Goal: Use online tool/utility: Utilize a website feature to perform a specific function

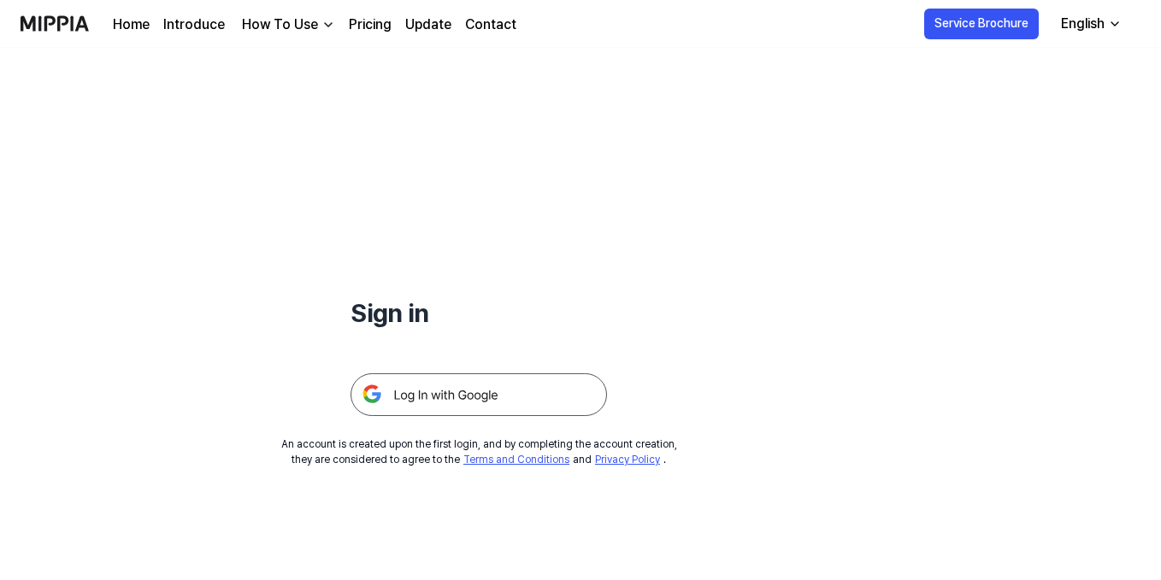
click at [501, 397] on img at bounding box center [478, 395] width 256 height 43
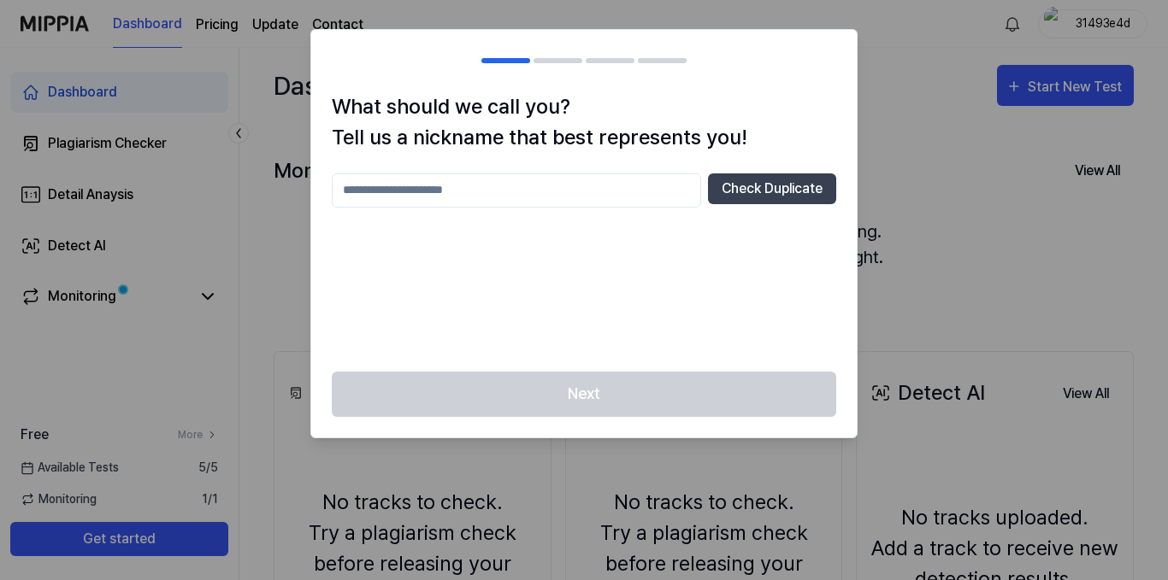
click at [496, 191] on input "text" at bounding box center [516, 191] width 369 height 34
type input "**"
click at [760, 184] on button "Check Duplicate" at bounding box center [772, 189] width 128 height 31
click at [455, 189] on input "**" at bounding box center [516, 191] width 369 height 34
drag, startPoint x: 455, startPoint y: 189, endPoint x: 320, endPoint y: 196, distance: 135.2
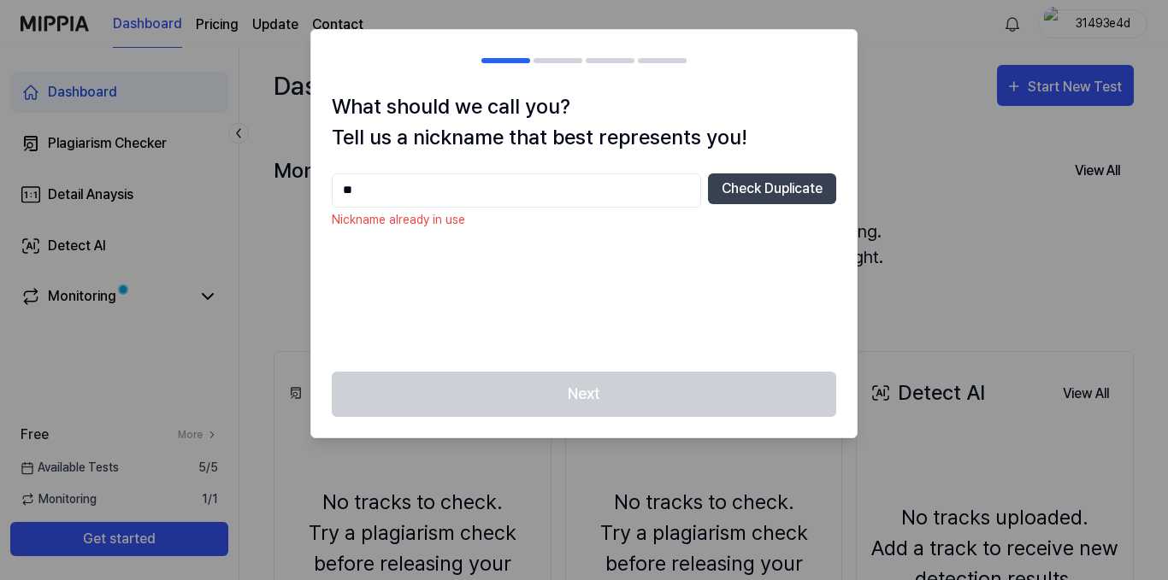
click at [320, 196] on div "What should we call you? Tell us a nickname that best represents you! ** Check …" at bounding box center [583, 231] width 545 height 280
click at [890, 147] on div at bounding box center [584, 290] width 1168 height 580
click at [418, 195] on input "text" at bounding box center [516, 191] width 369 height 34
type input "*****"
click at [750, 194] on button "Check Duplicate" at bounding box center [772, 189] width 128 height 31
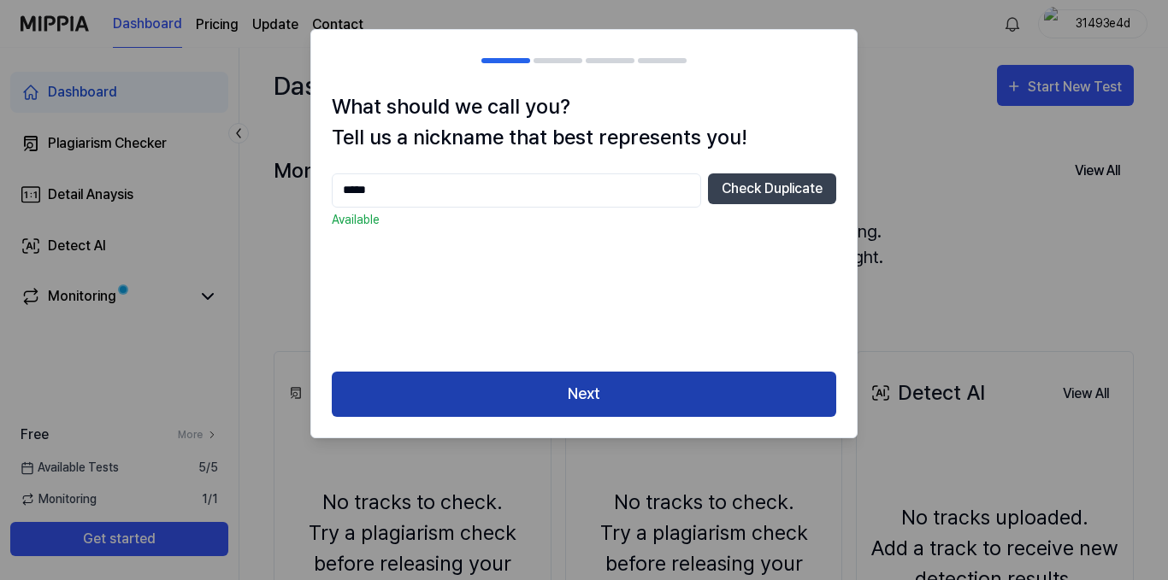
click at [541, 393] on button "Next" at bounding box center [584, 394] width 504 height 45
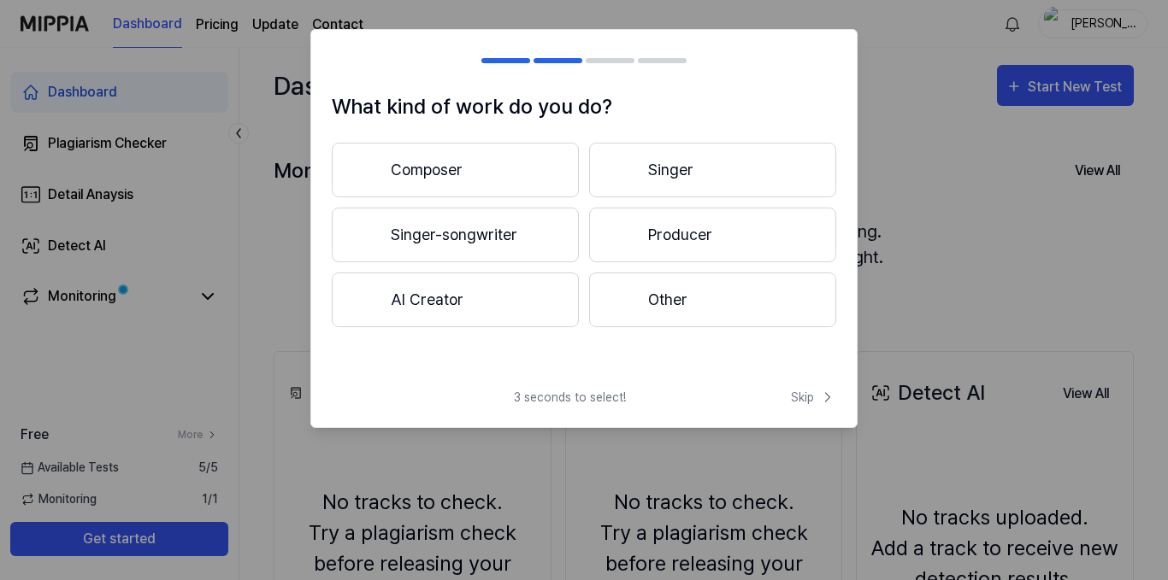
click at [475, 175] on button "Composer" at bounding box center [455, 170] width 247 height 55
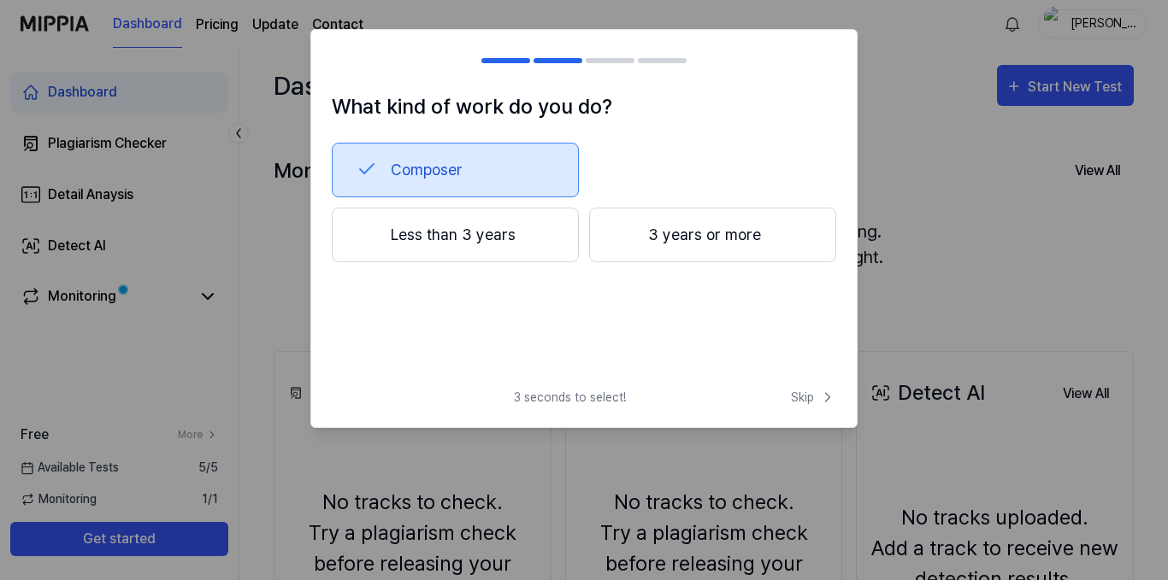
click at [692, 233] on button "3 years or more" at bounding box center [712, 235] width 247 height 55
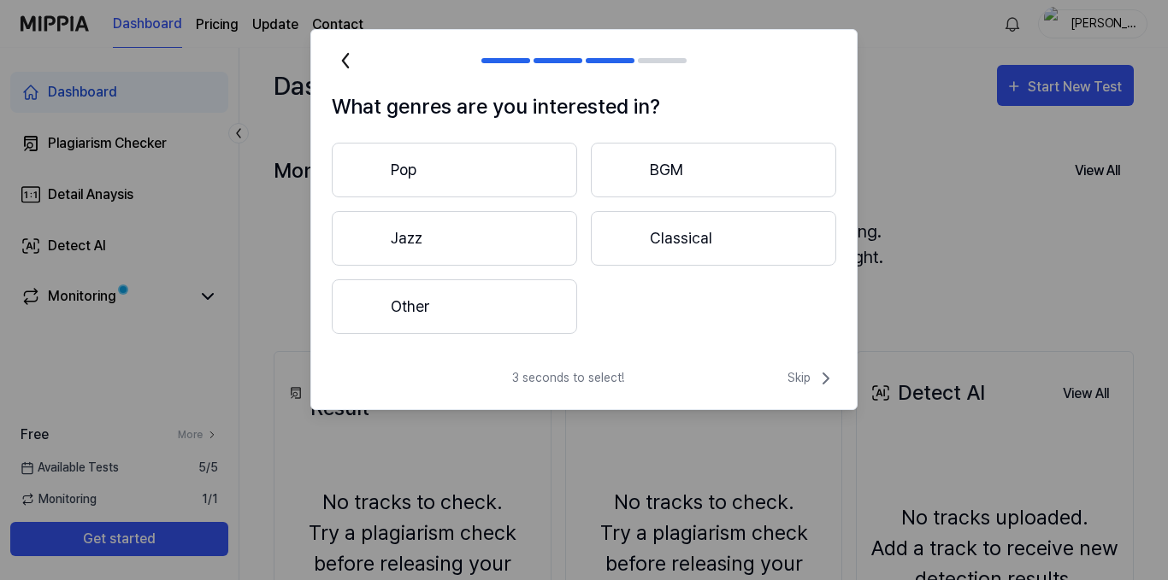
click at [662, 175] on button "BGM" at bounding box center [713, 170] width 245 height 55
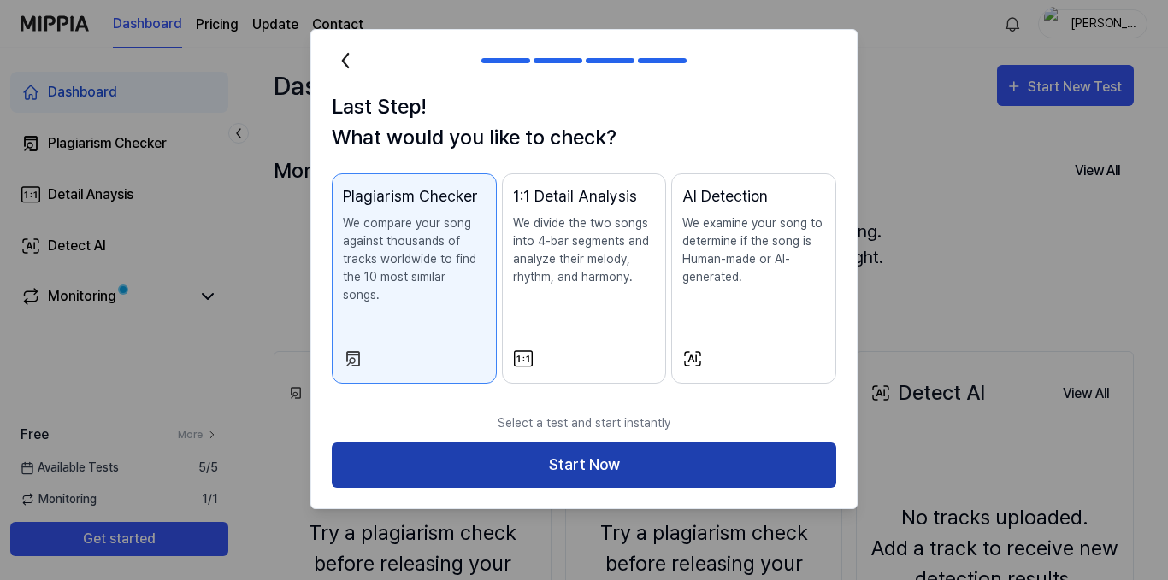
click at [647, 454] on button "Start Now" at bounding box center [584, 465] width 504 height 45
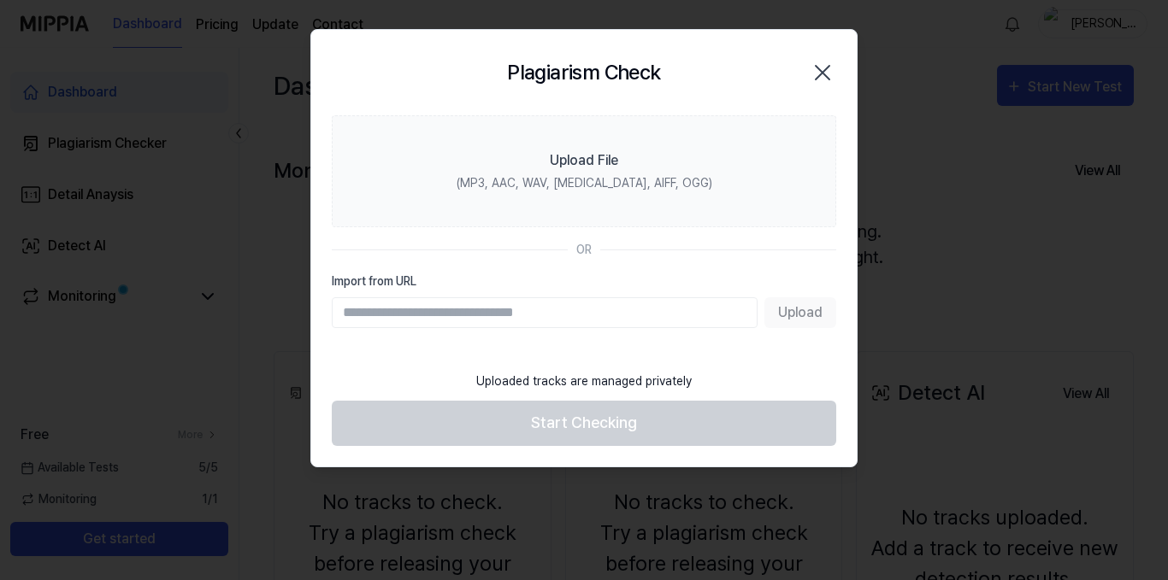
click at [784, 315] on div "Upload" at bounding box center [584, 312] width 504 height 31
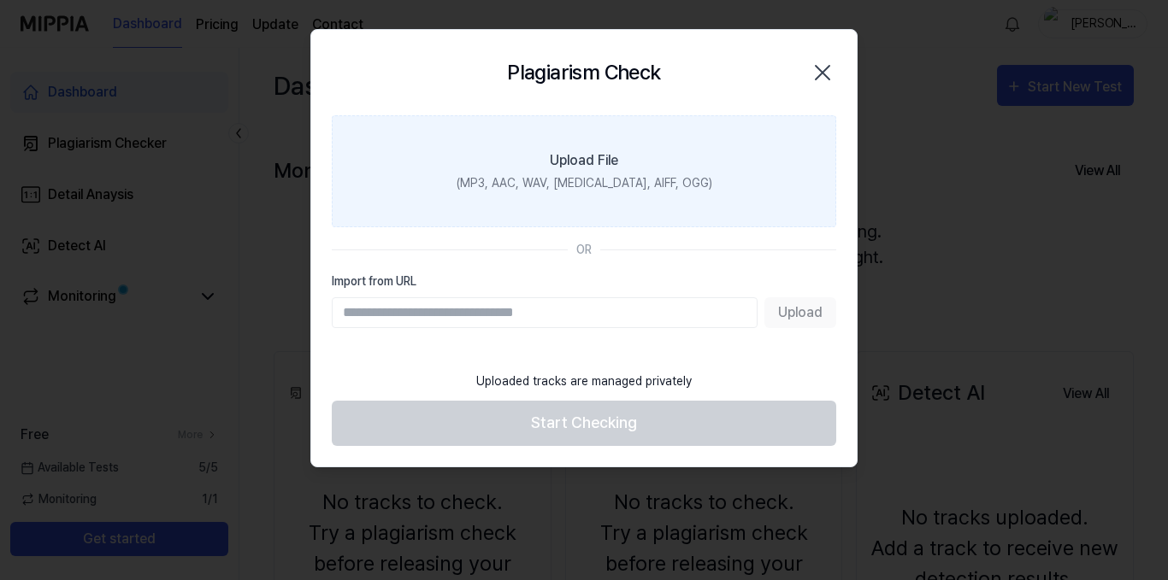
click at [591, 165] on div "Upload File" at bounding box center [584, 160] width 68 height 21
click at [0, 0] on input "Upload File (MP3, AAC, WAV, [MEDICAL_DATA], AIFF, OGG)" at bounding box center [0, 0] width 0 height 0
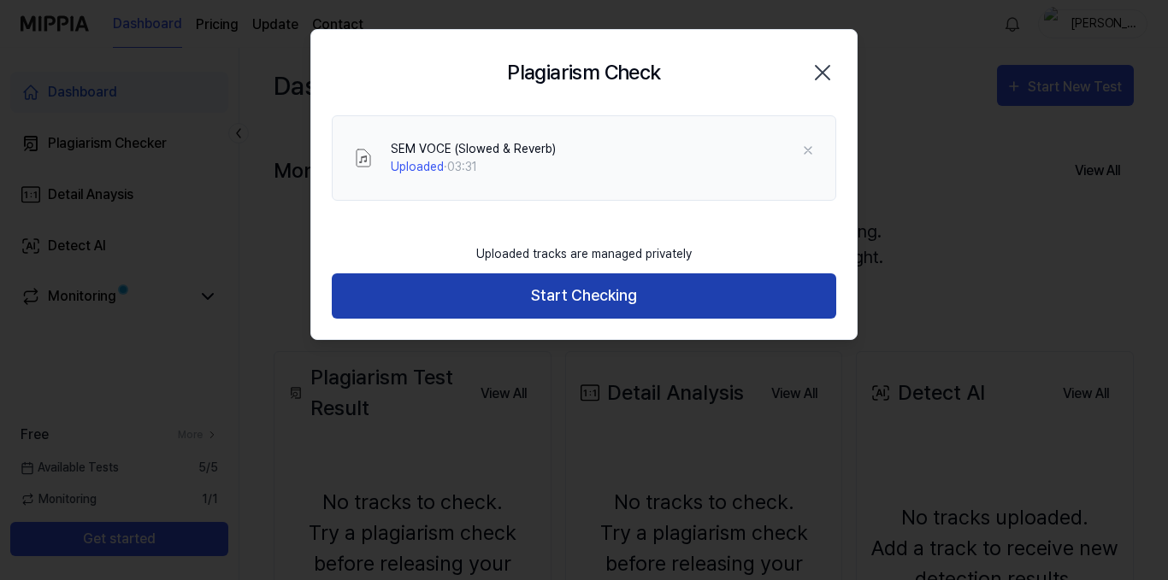
click at [594, 297] on button "Start Checking" at bounding box center [584, 296] width 504 height 45
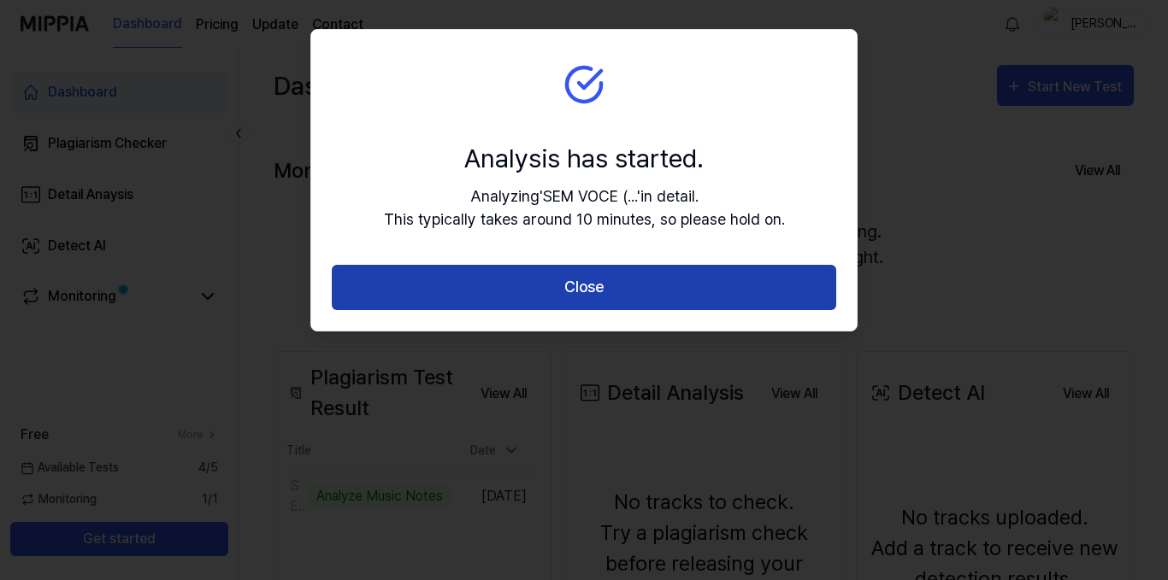
click at [607, 291] on button "Close" at bounding box center [584, 287] width 504 height 45
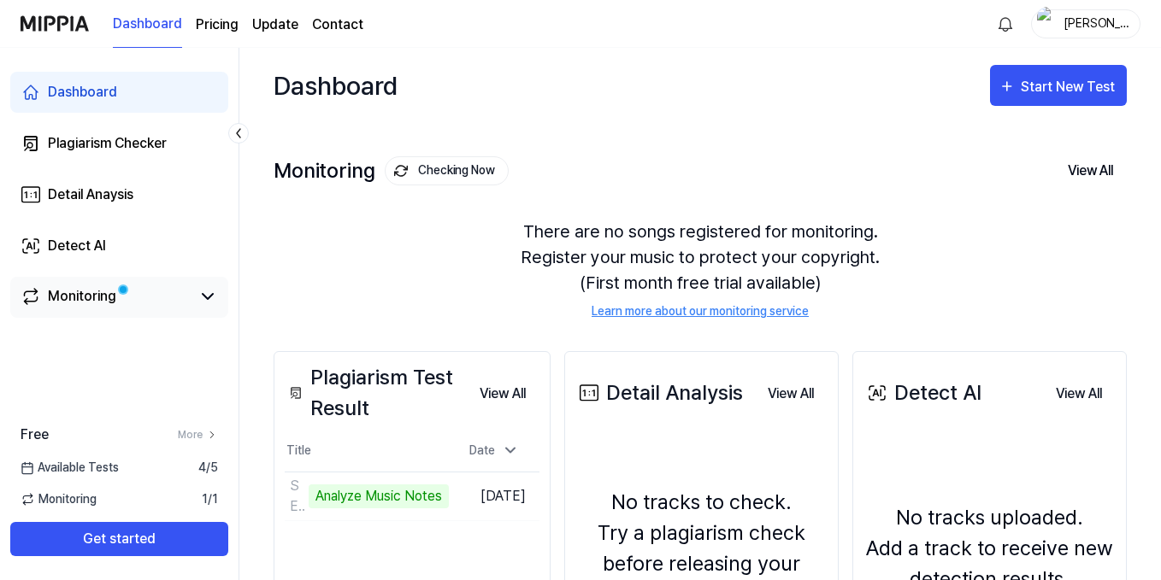
click at [99, 292] on div "Monitoring" at bounding box center [82, 296] width 68 height 21
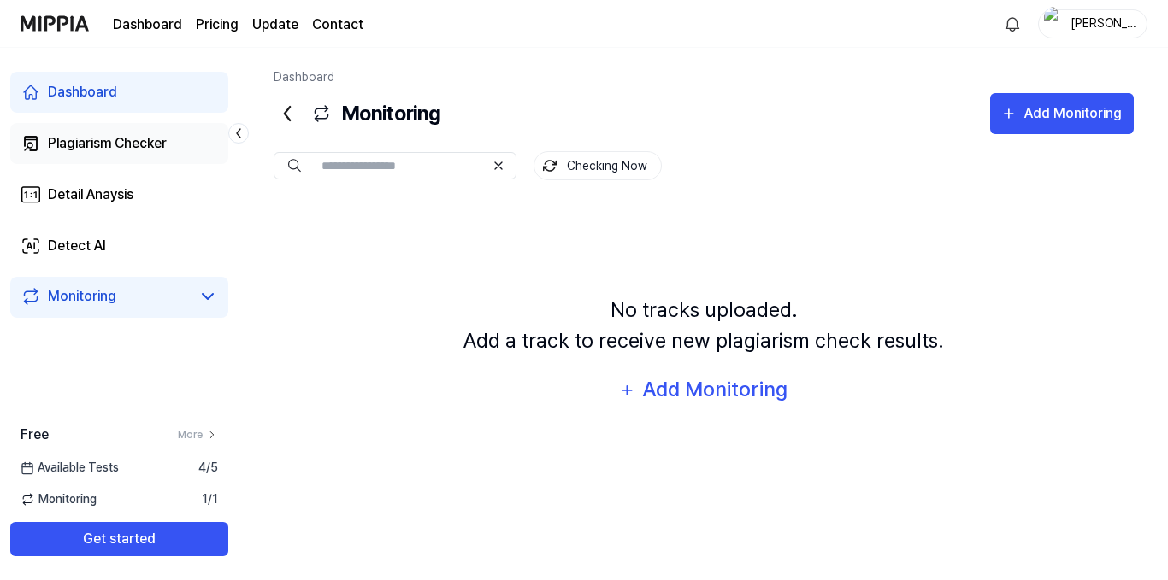
click at [100, 156] on link "Plagiarism Checker" at bounding box center [119, 143] width 218 height 41
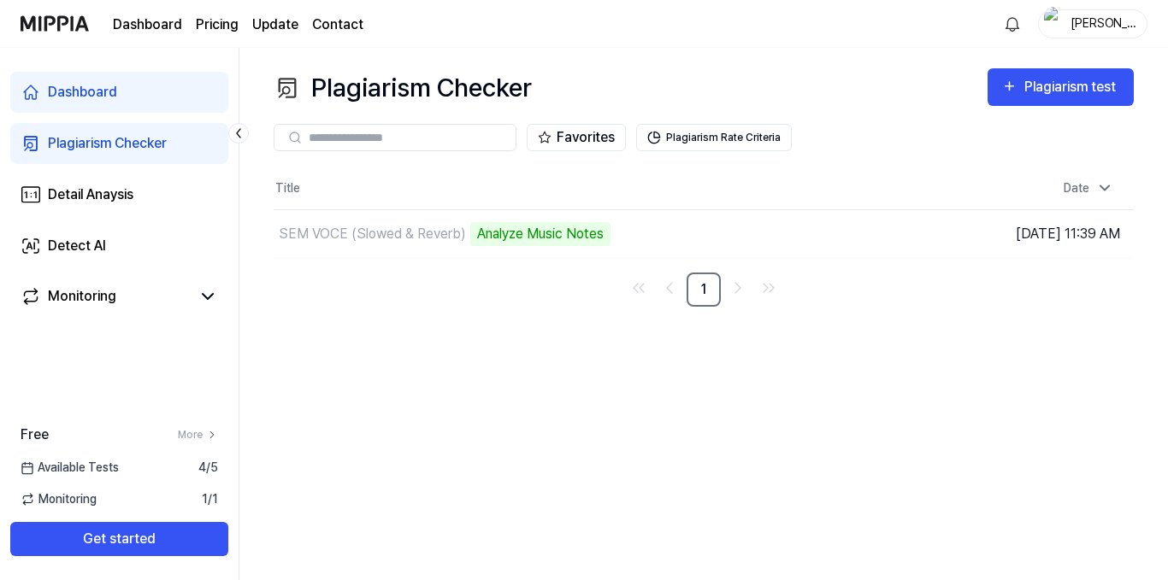
click at [113, 107] on link "Dashboard" at bounding box center [119, 92] width 218 height 41
